Goal: Communication & Community: Ask a question

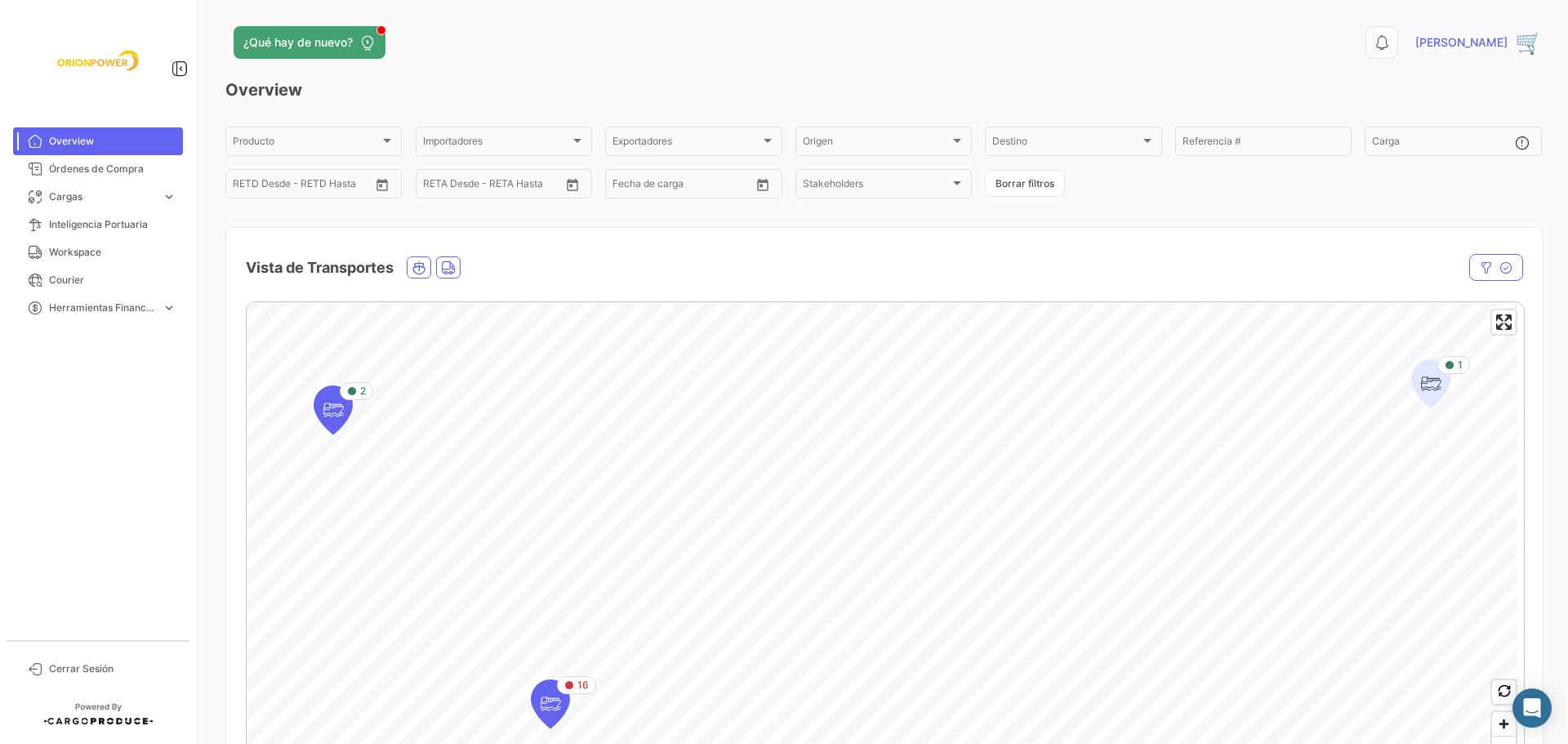
scroll to position [205, 0]
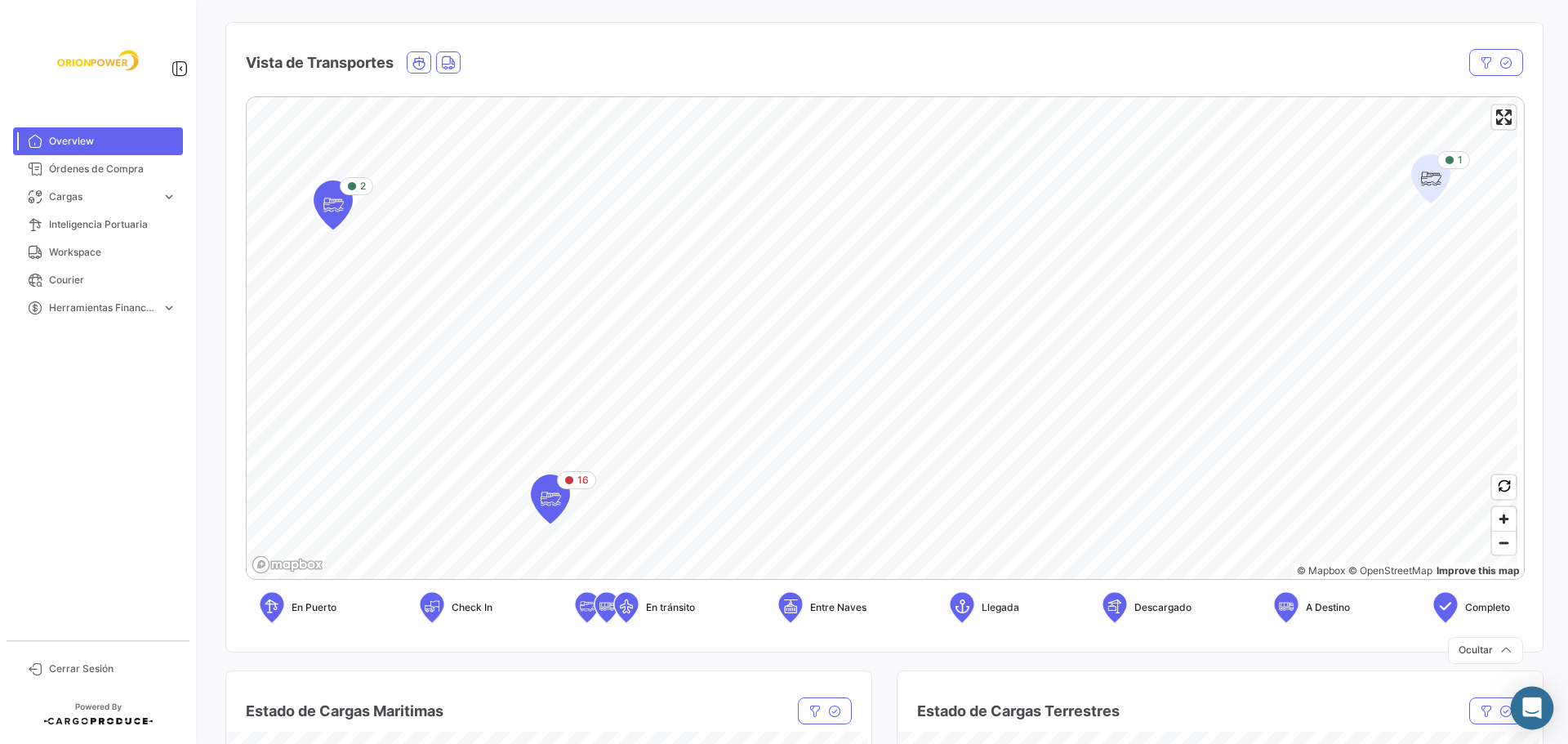
click at [1541, 709] on icon "Abrir Intercom Messenger" at bounding box center [1532, 708] width 22 height 22
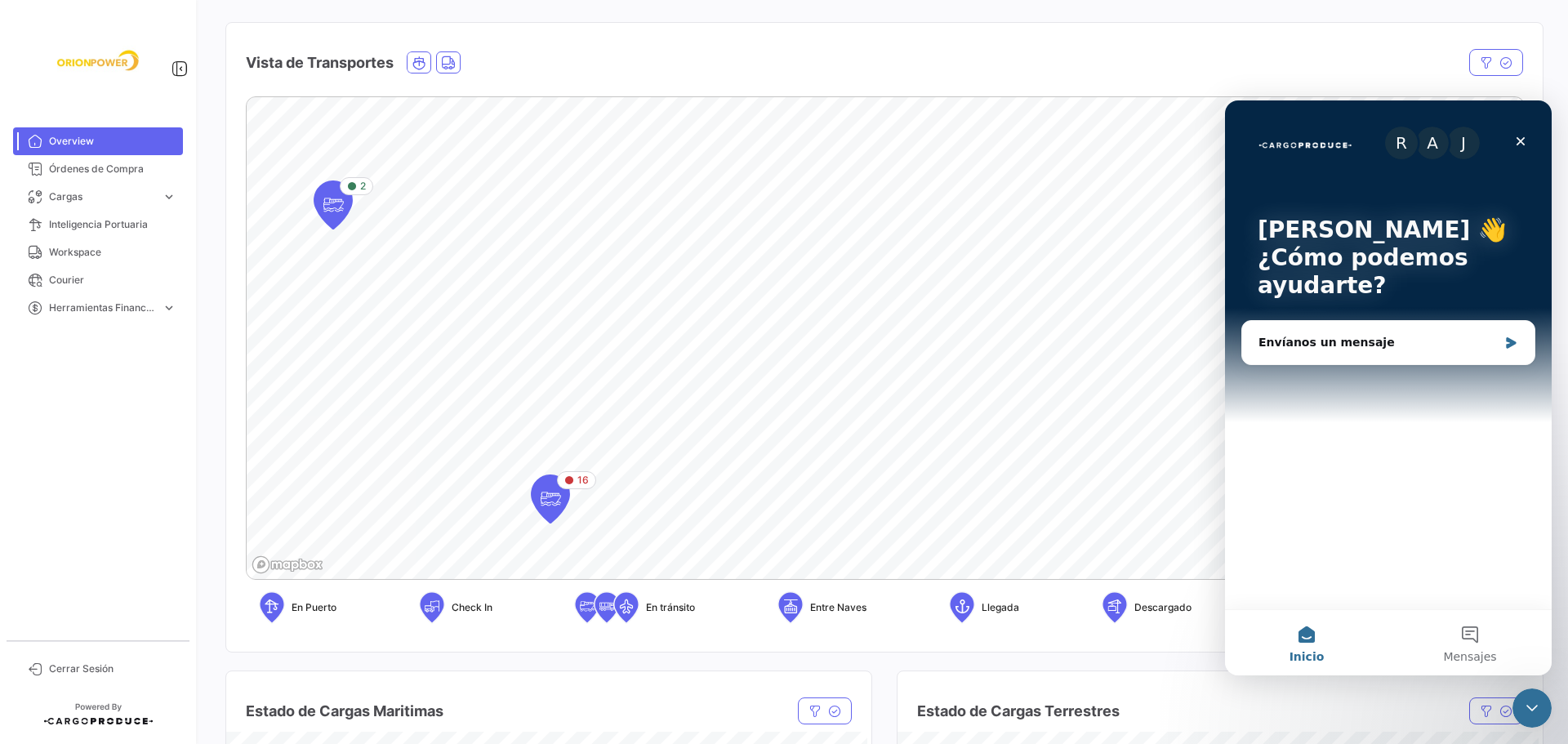
scroll to position [0, 0]
click at [1362, 353] on div "Envíanos un mensaje" at bounding box center [1388, 343] width 292 height 43
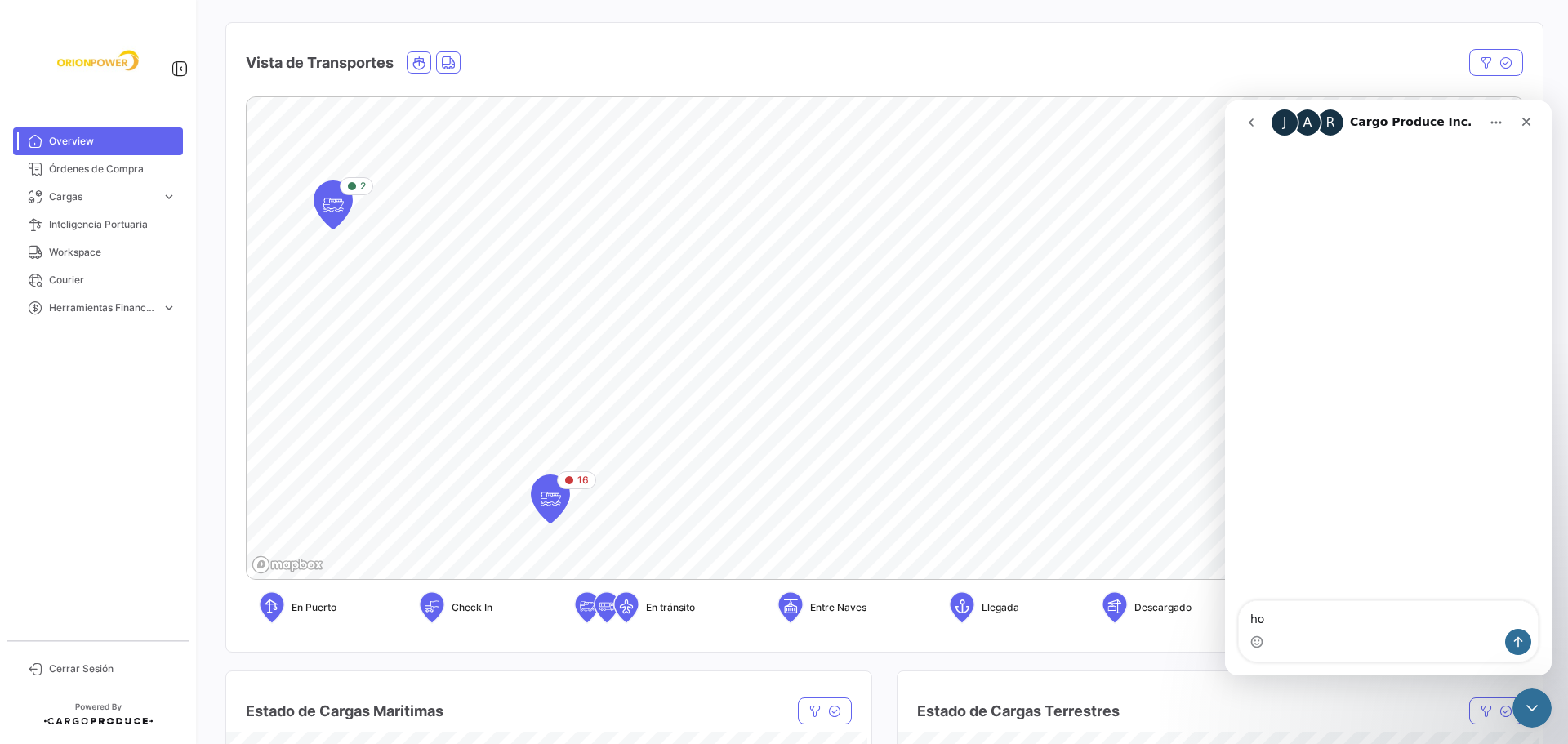
type textarea "h"
type textarea "Hola [PERSON_NAME], buenas"
type textarea "por"
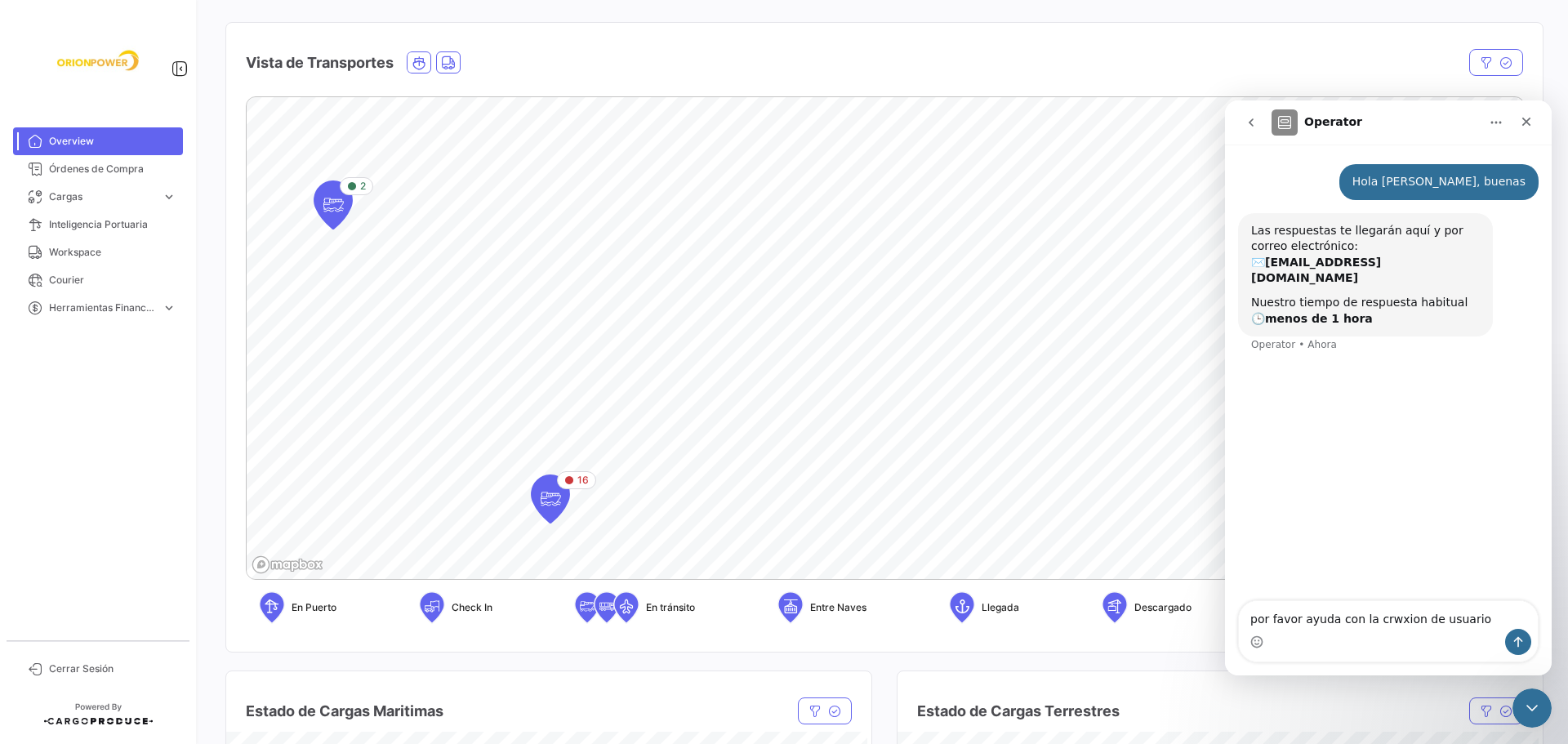
drag, startPoint x: 1396, startPoint y: 620, endPoint x: 1289, endPoint y: 643, distance: 109.4
click at [1283, 649] on div "Intercom Messenger" at bounding box center [1388, 642] width 299 height 26
drag, startPoint x: 1382, startPoint y: 615, endPoint x: 1353, endPoint y: 632, distance: 33.6
click at [1345, 637] on div "Intercom Messenger" at bounding box center [1388, 642] width 299 height 26
drag, startPoint x: 1403, startPoint y: 619, endPoint x: 1371, endPoint y: 622, distance: 32.1
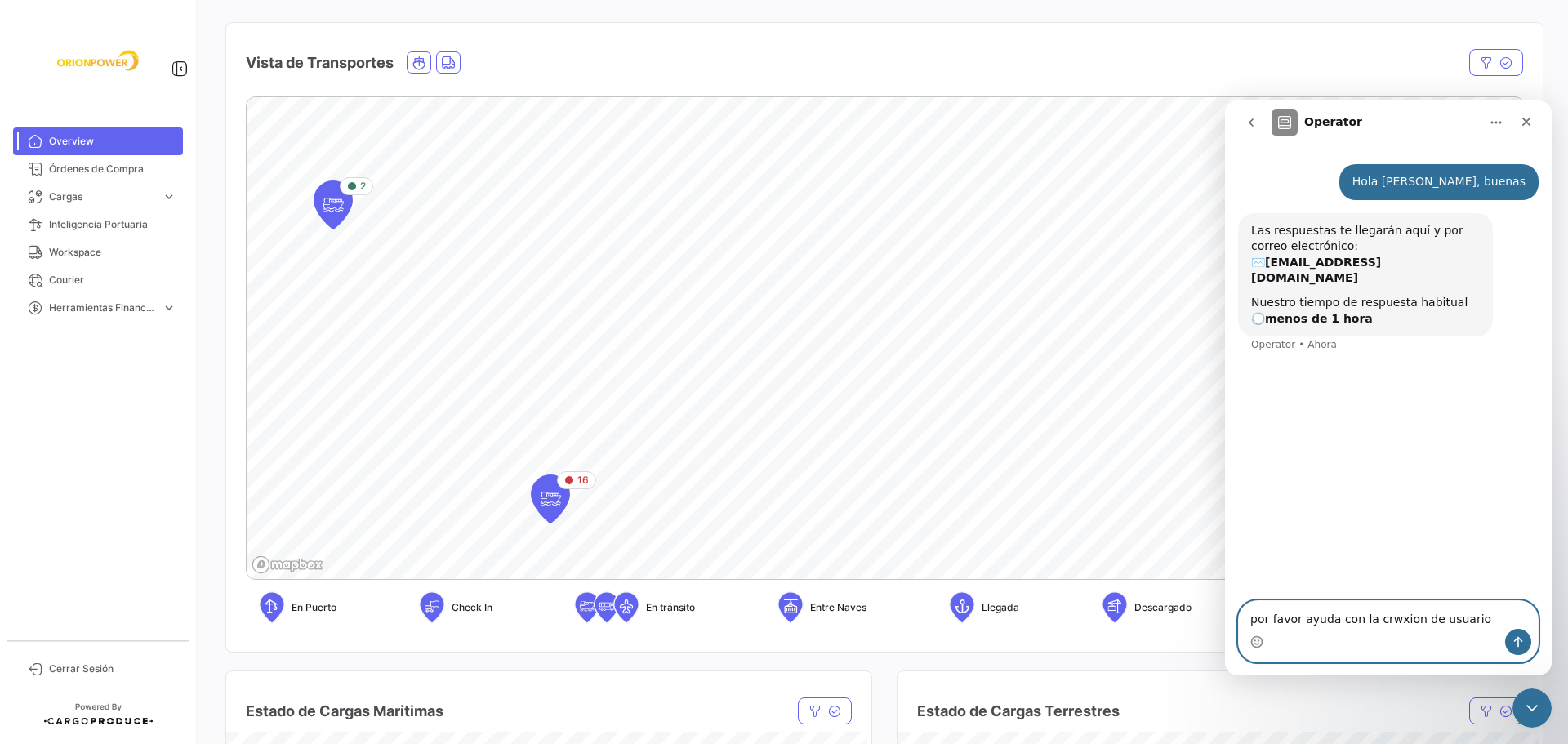
click at [1371, 622] on textarea "por favor ayuda con la crwxion de usuario" at bounding box center [1388, 614] width 299 height 27
type textarea "por favor ayuda con la creación de usuario"
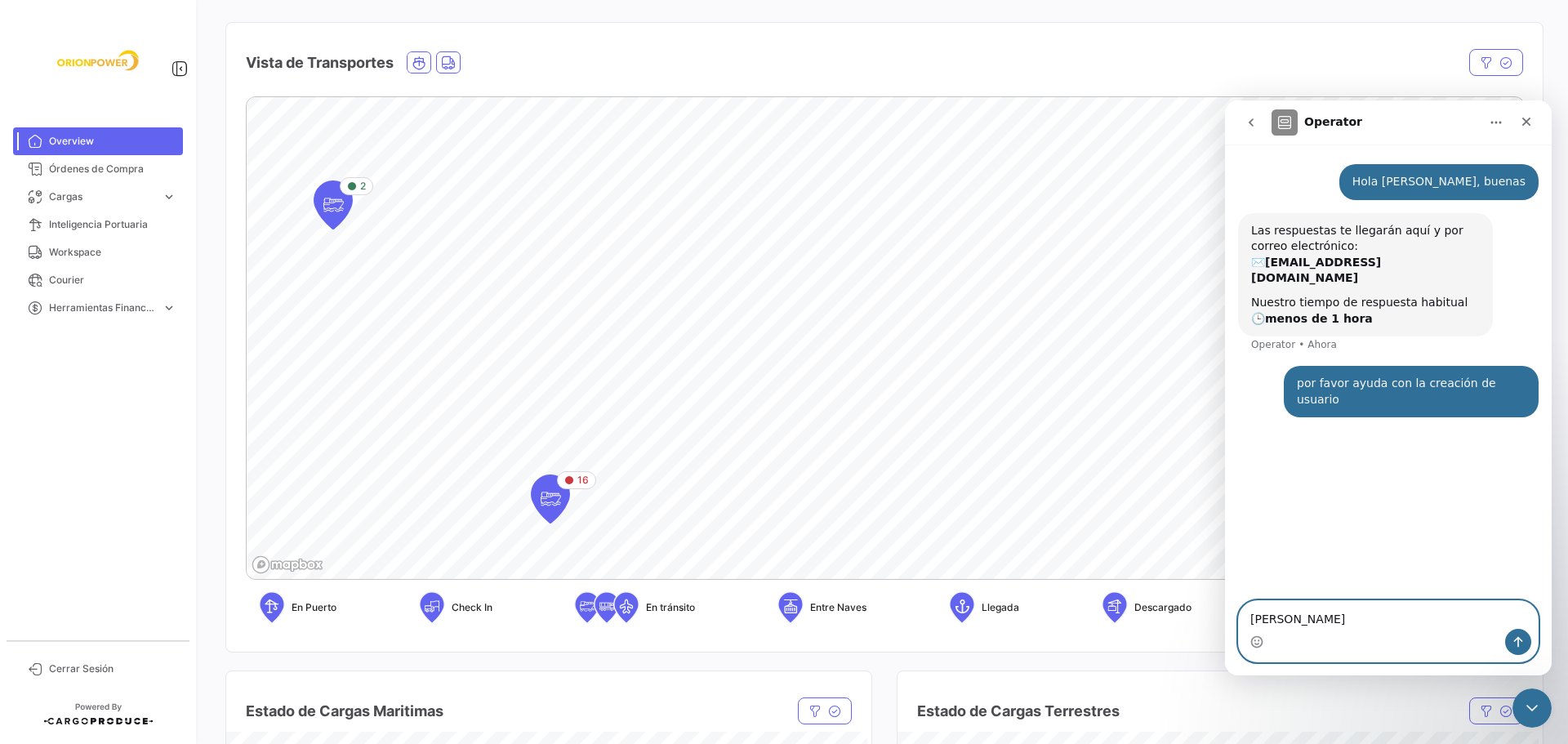
type textarea "[PERSON_NAME]"
type textarea "Pls"
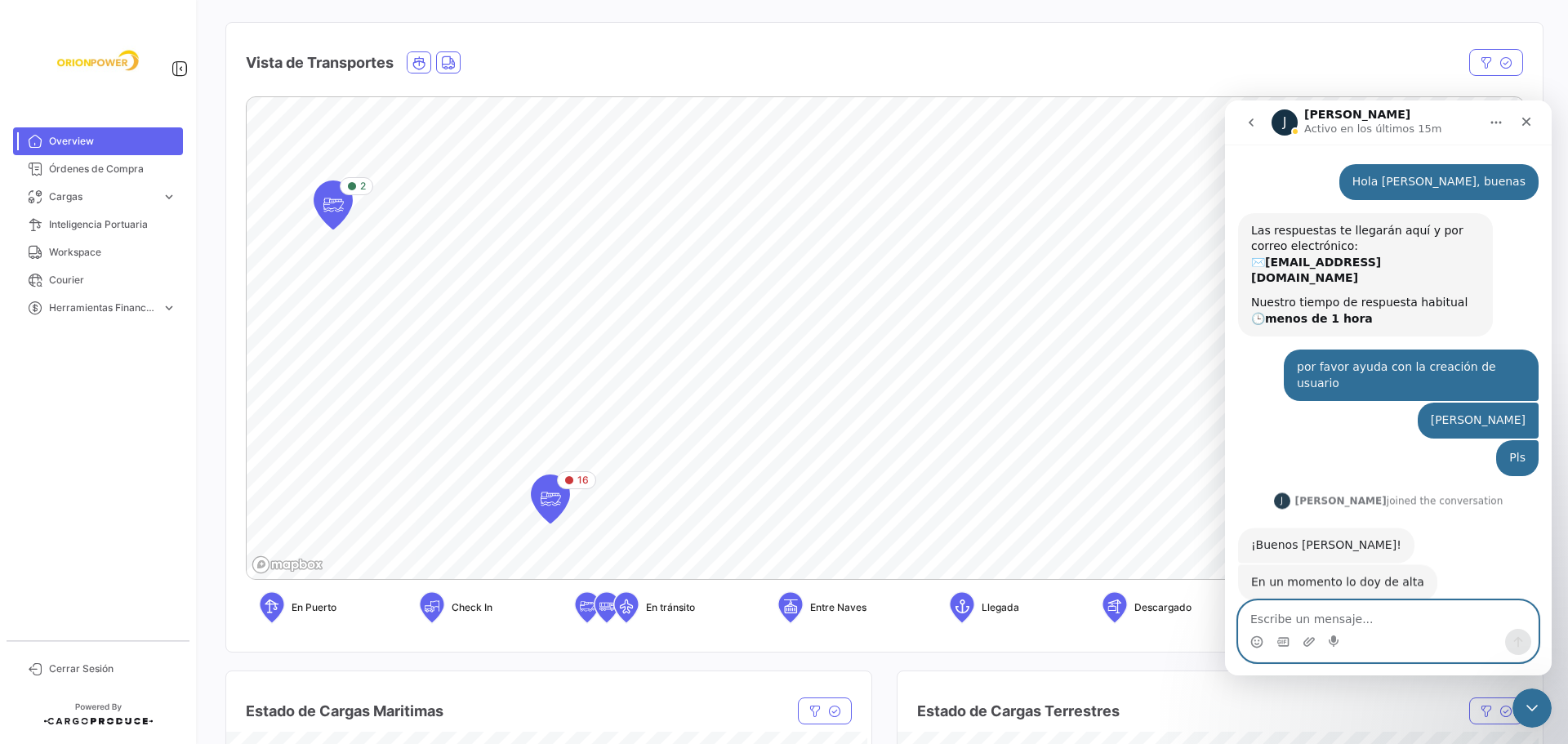
scroll to position [1, 0]
click at [1263, 638] on icon "Selector de emoji" at bounding box center [1257, 642] width 13 height 13
click at [1257, 642] on icon "Selector de emoji" at bounding box center [1257, 642] width 13 height 13
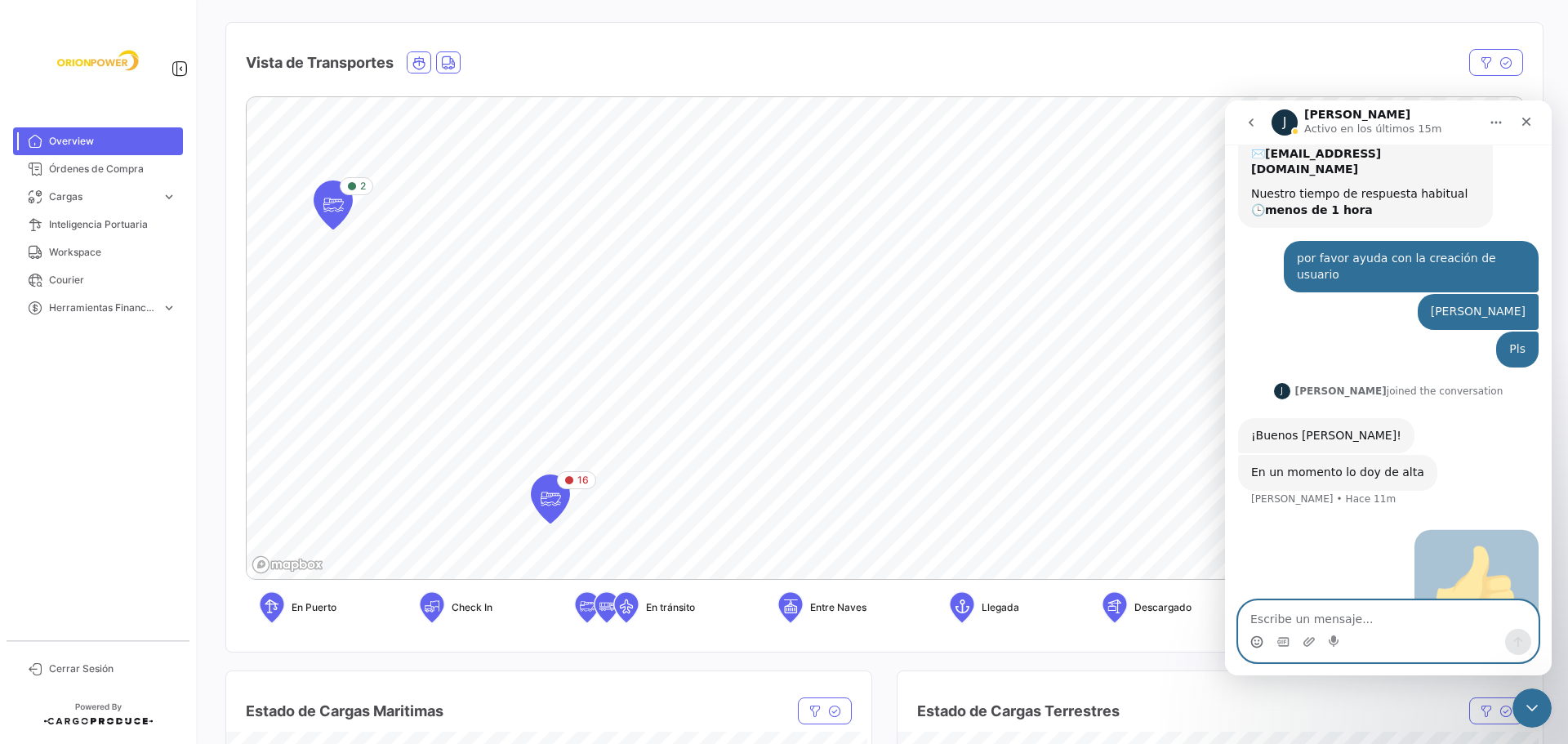
scroll to position [121, 0]
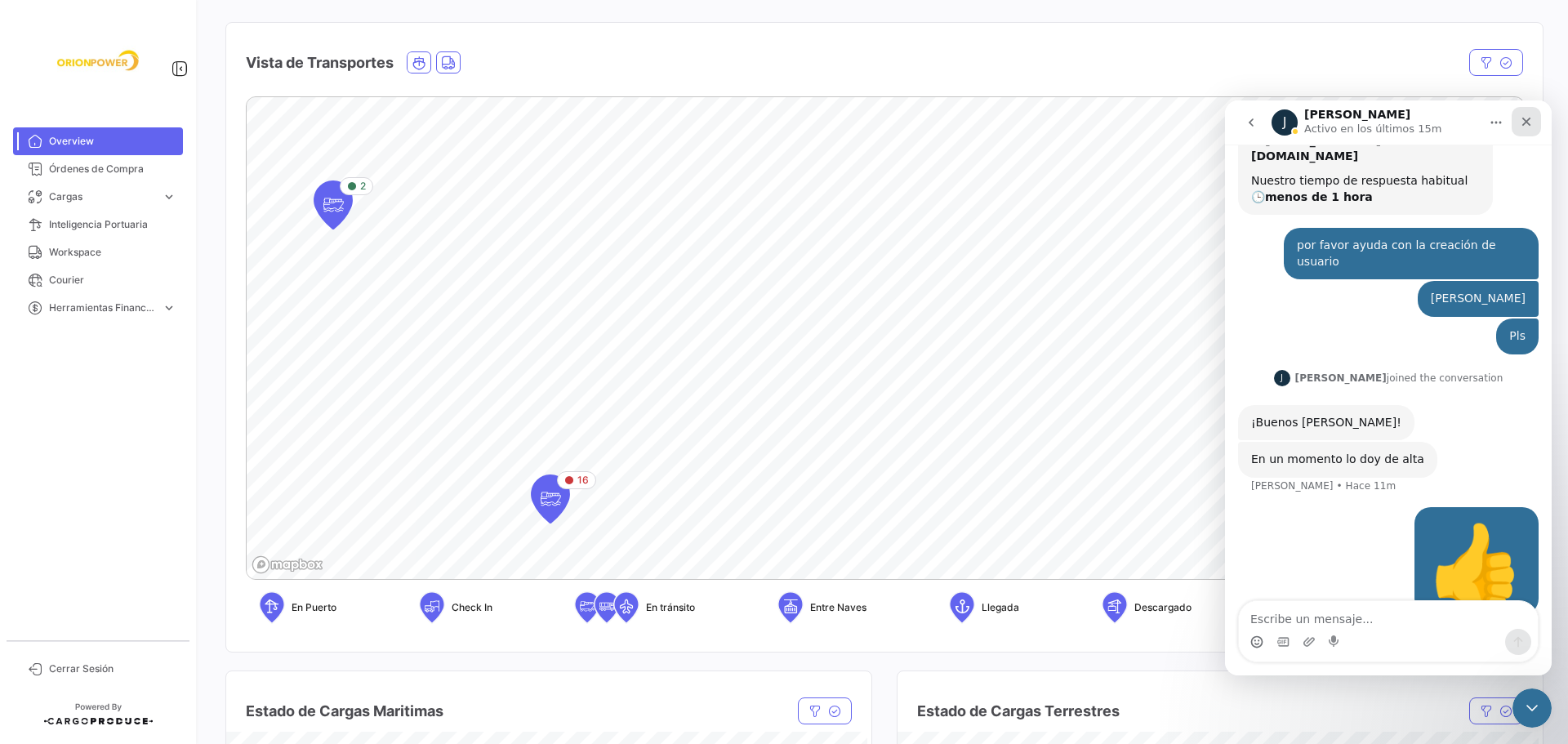
click at [1521, 114] on div "Cerrar" at bounding box center [1526, 121] width 29 height 29
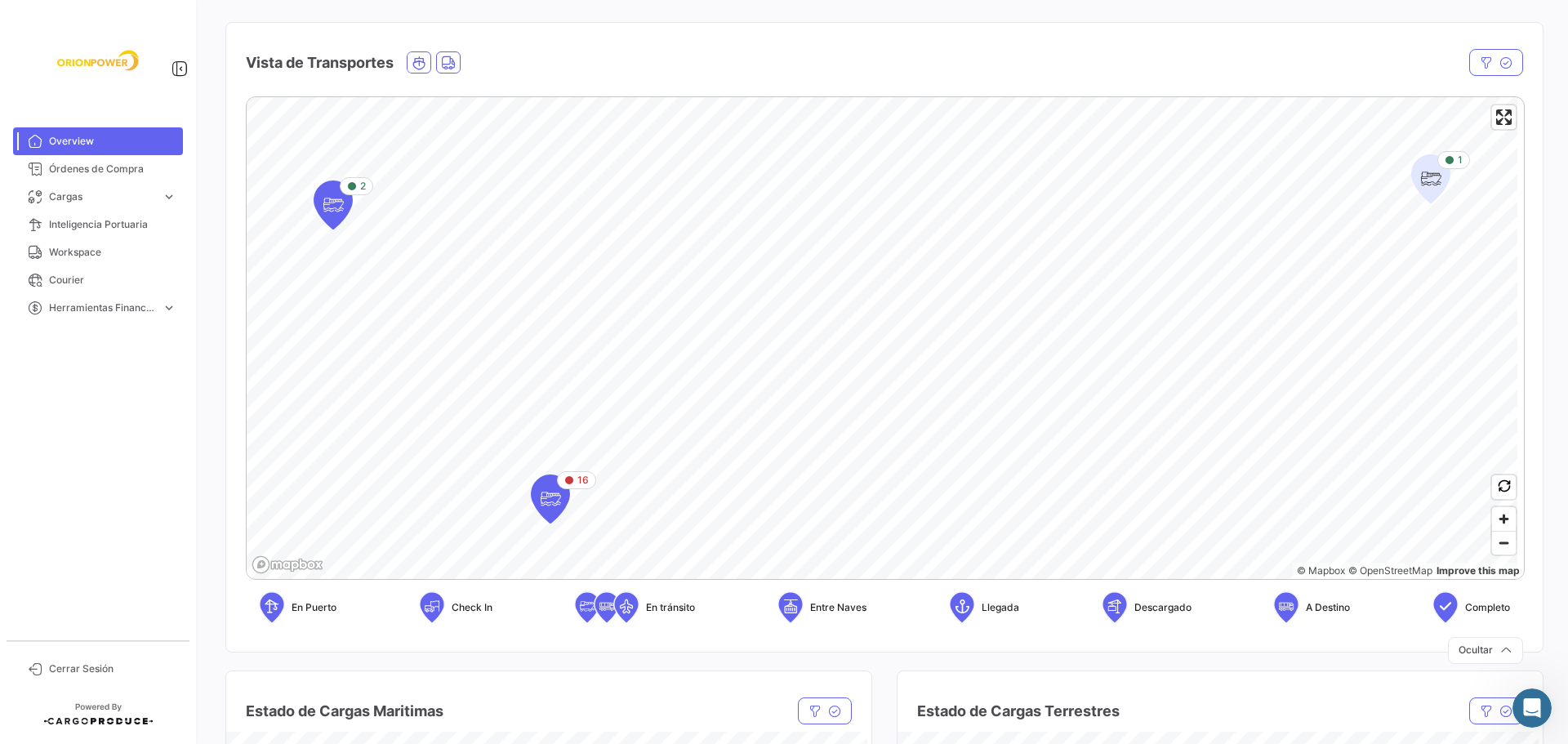
click at [66, 138] on span "Overview" at bounding box center [112, 141] width 127 height 15
